Goal: Task Accomplishment & Management: Manage account settings

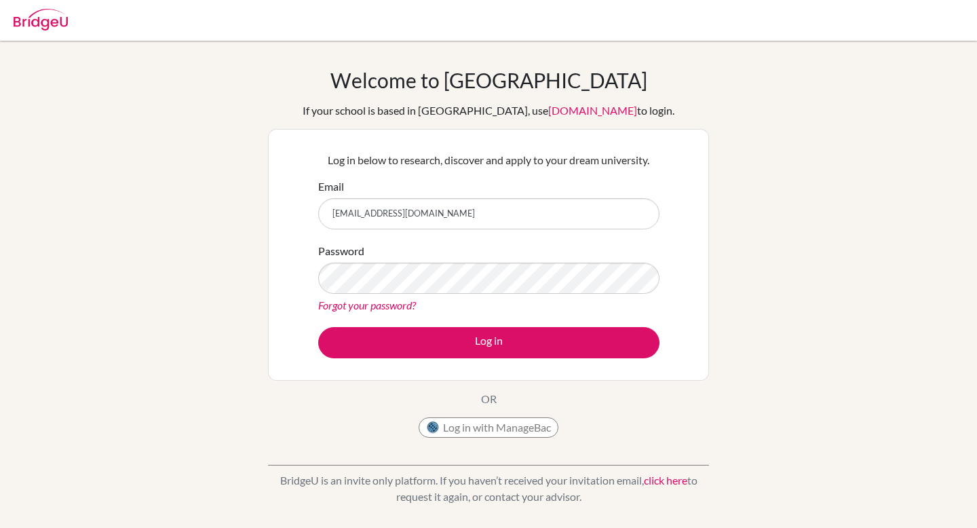
type input "[EMAIL_ADDRESS][DOMAIN_NAME]"
click at [400, 303] on link "Forgot your password?" at bounding box center [367, 305] width 98 height 13
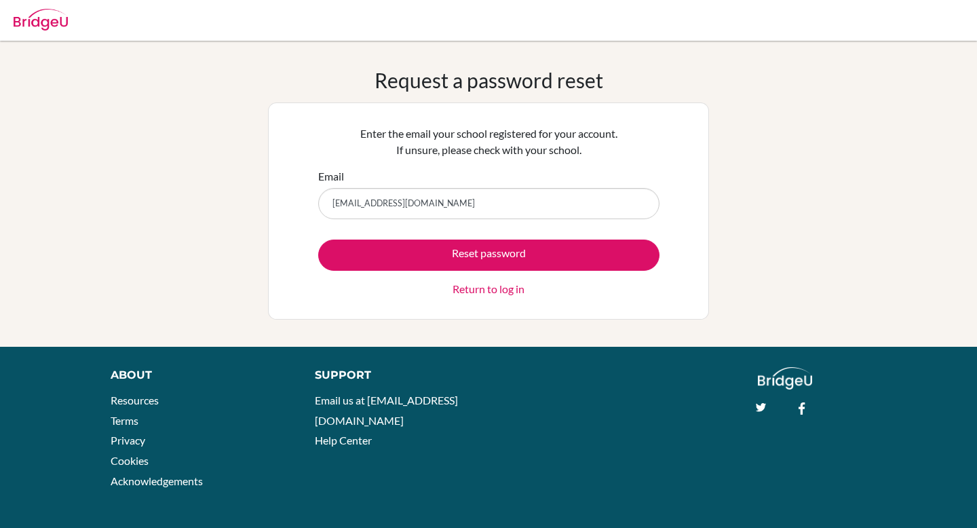
type input "[EMAIL_ADDRESS][DOMAIN_NAME]"
click at [318, 240] on button "Reset password" at bounding box center [488, 255] width 341 height 31
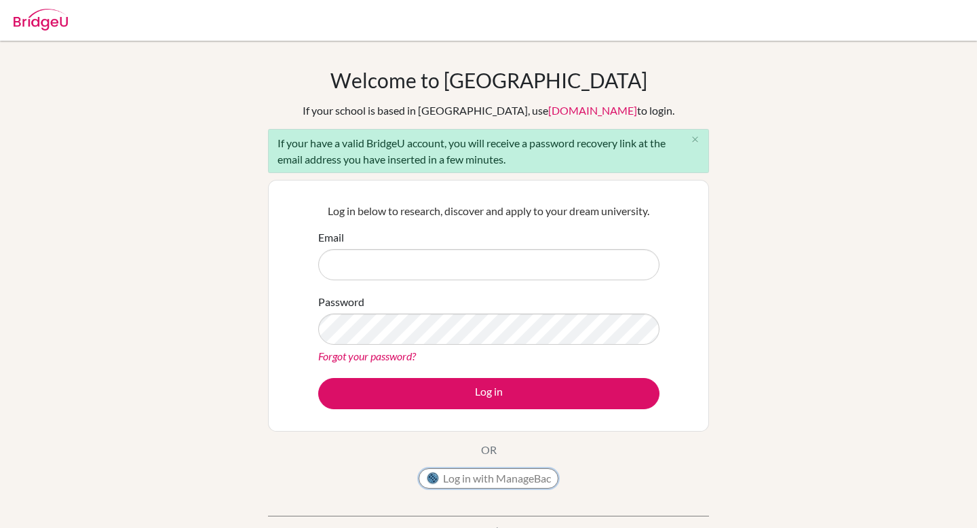
click at [468, 481] on button "Log in with ManageBac" at bounding box center [489, 478] width 140 height 20
click at [565, 115] on link "[DOMAIN_NAME]" at bounding box center [592, 110] width 89 height 13
